Goal: Task Accomplishment & Management: Manage account settings

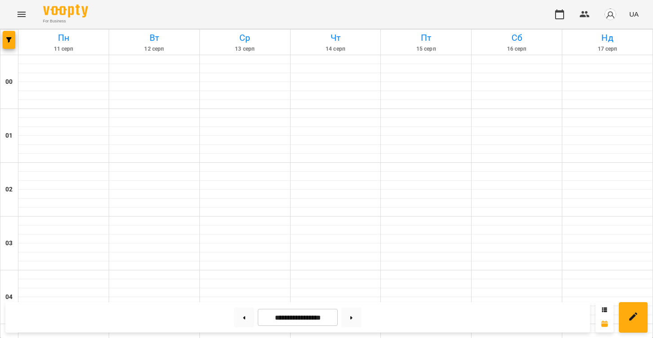
scroll to position [817, 0]
click at [355, 322] on button at bounding box center [351, 318] width 20 height 20
click at [239, 313] on button at bounding box center [244, 317] width 20 height 20
type input "**********"
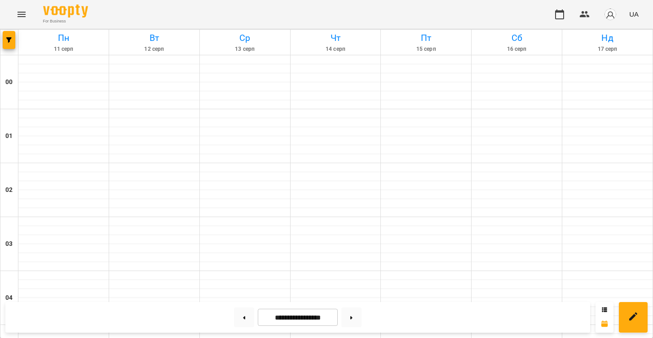
scroll to position [823, 0]
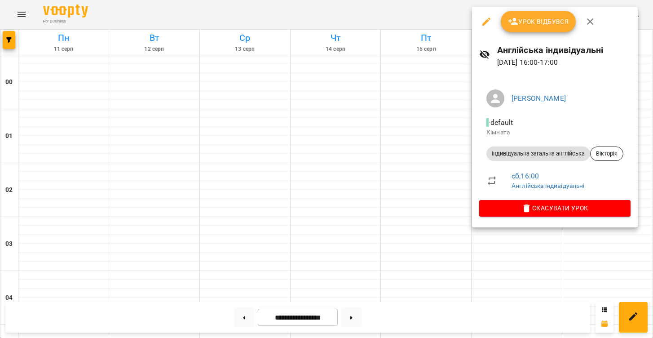
click at [540, 20] on span "Урок відбувся" at bounding box center [538, 21] width 61 height 11
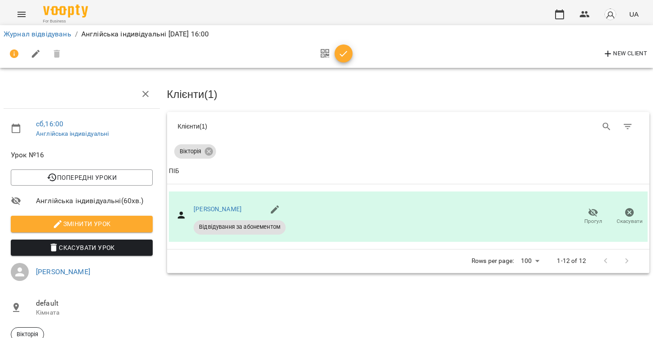
click at [341, 53] on icon "button" at bounding box center [343, 53] width 11 height 11
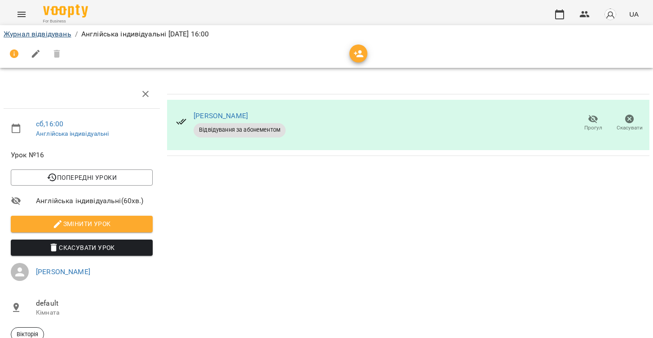
click at [19, 36] on link "Журнал відвідувань" at bounding box center [38, 34] width 68 height 9
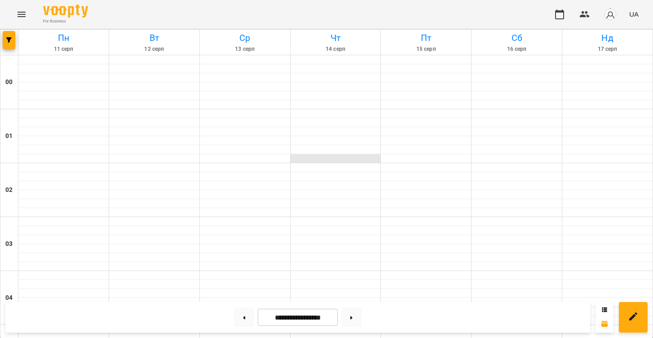
scroll to position [916, 0]
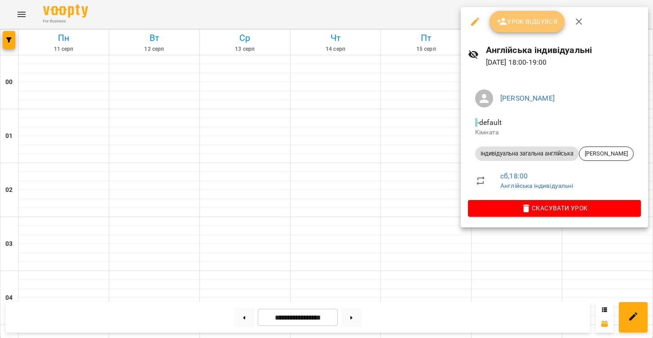
click at [518, 26] on span "Урок відбувся" at bounding box center [526, 21] width 61 height 11
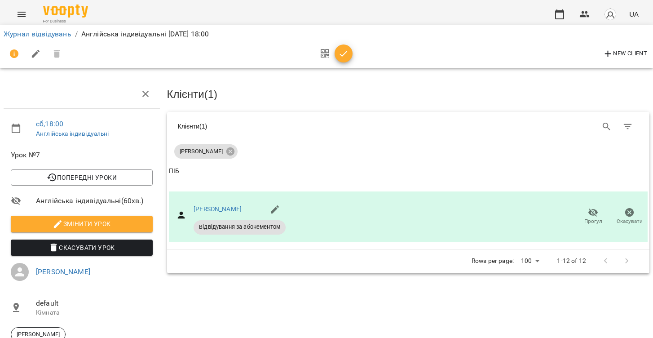
click at [350, 55] on span "button" at bounding box center [343, 53] width 18 height 11
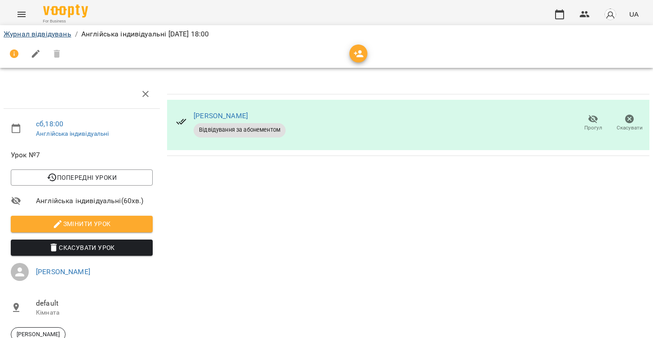
click at [42, 34] on link "Журнал відвідувань" at bounding box center [38, 34] width 68 height 9
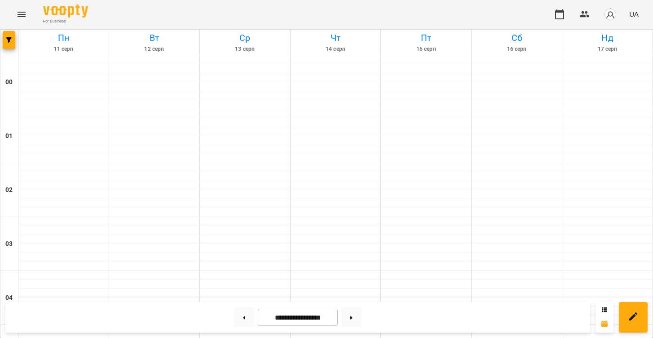
scroll to position [953, 0]
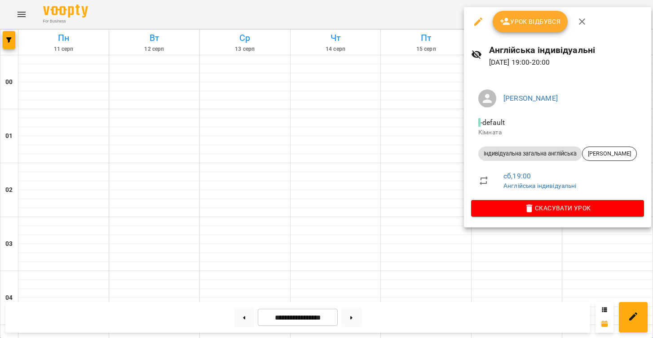
click at [501, 31] on button "Урок відбувся" at bounding box center [529, 22] width 75 height 22
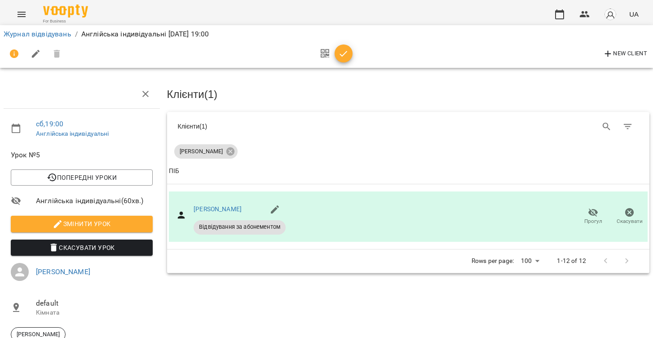
click at [346, 56] on icon "button" at bounding box center [343, 53] width 11 height 11
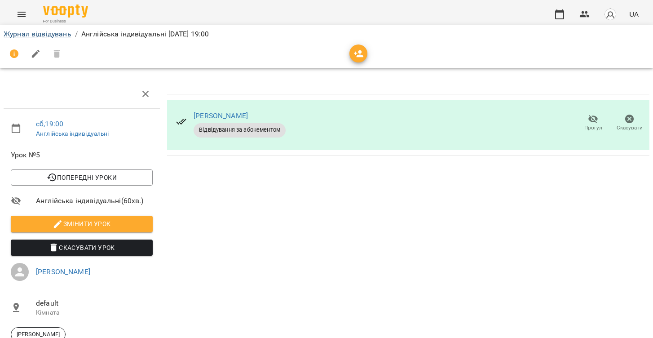
click at [29, 35] on link "Журнал відвідувань" at bounding box center [38, 34] width 68 height 9
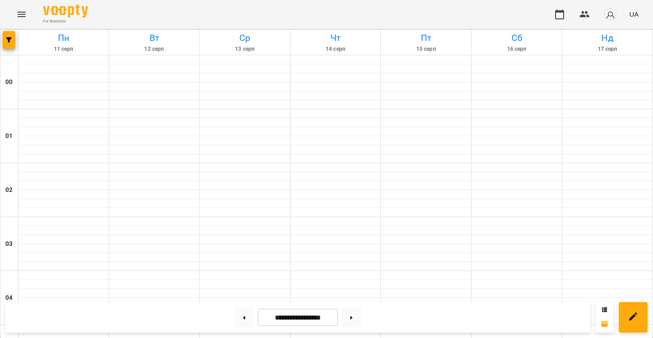
scroll to position [886, 0]
